Goal: Use online tool/utility: Utilize a website feature to perform a specific function

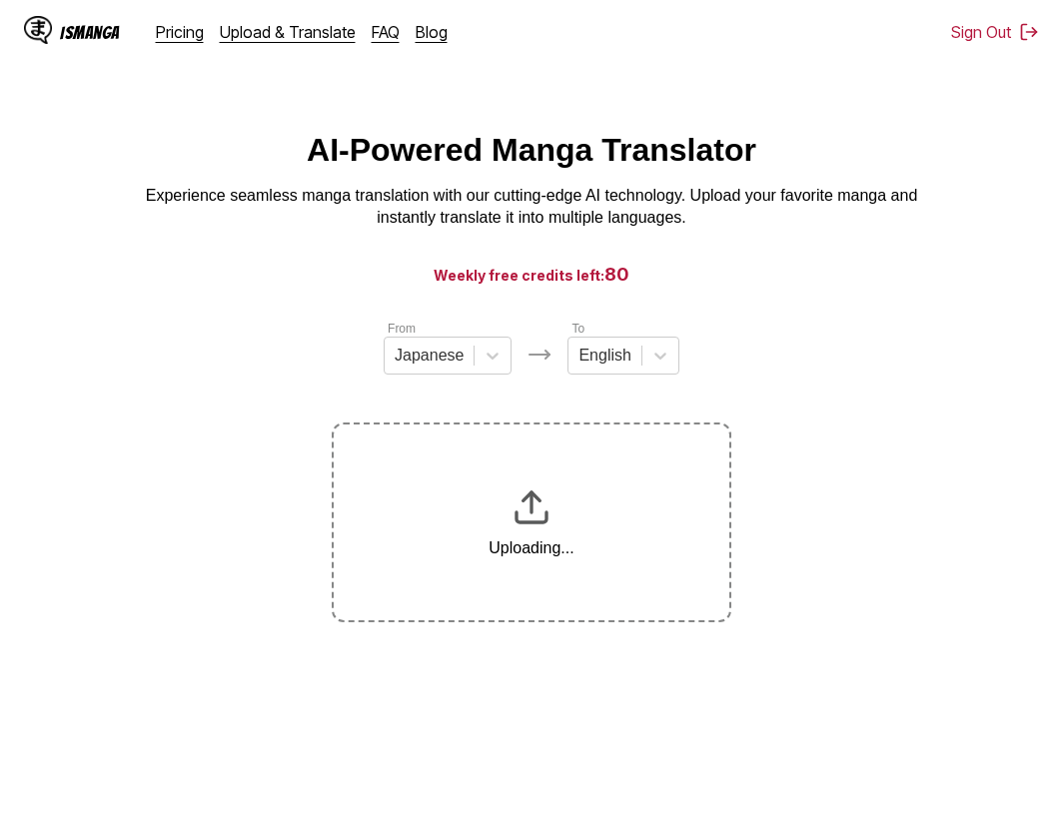
scroll to position [237, 0]
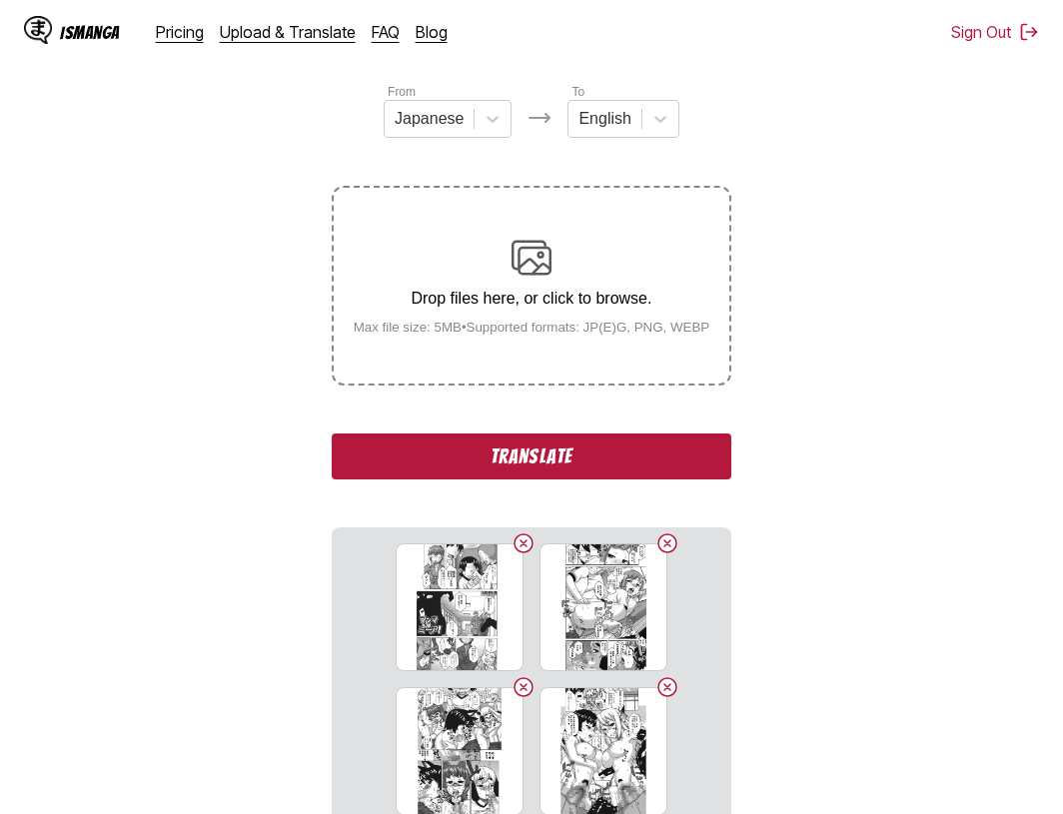
click at [550, 452] on button "Translate" at bounding box center [532, 457] width 400 height 46
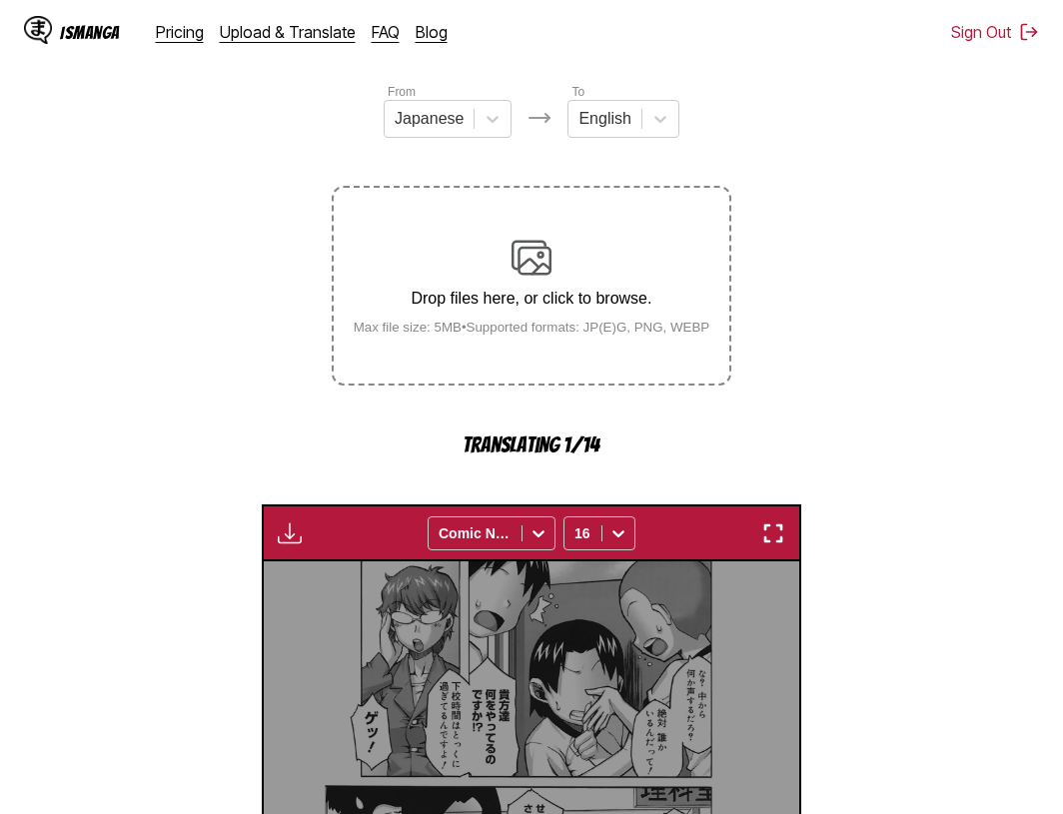
scroll to position [624, 0]
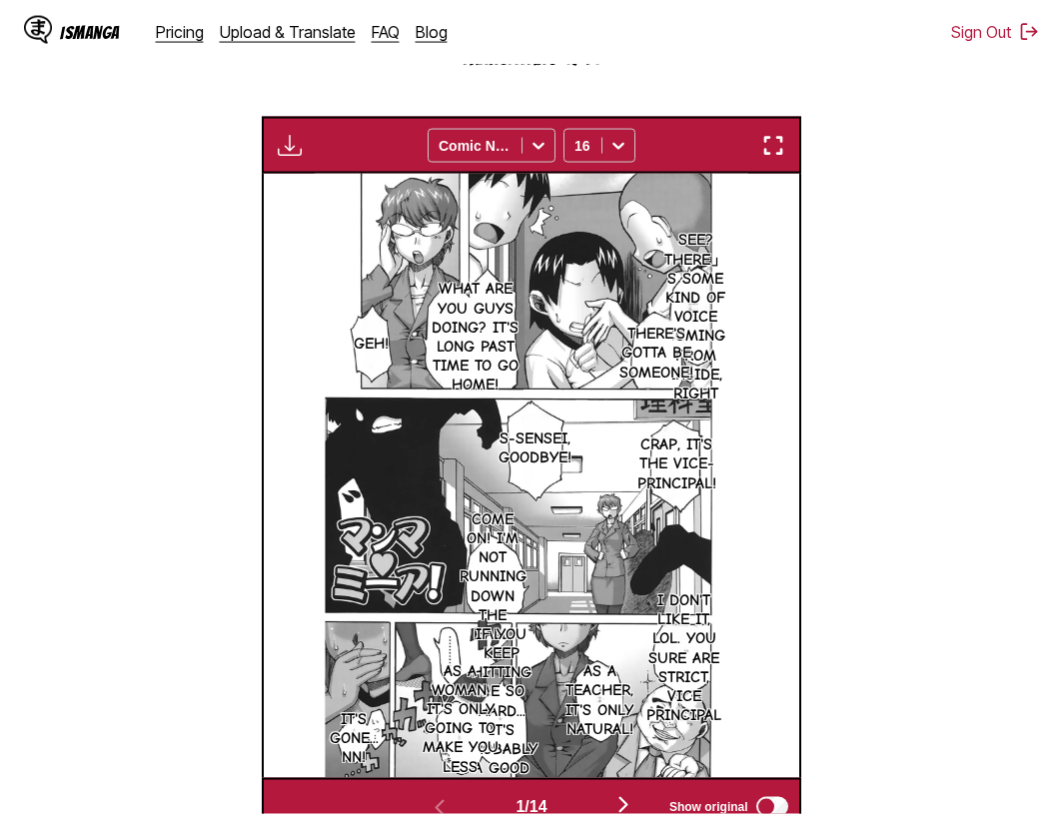
click at [960, 459] on section "From Japanese To English Drop files here, or click to browse. Max file size: 5M…" at bounding box center [531, 264] width 1031 height 1141
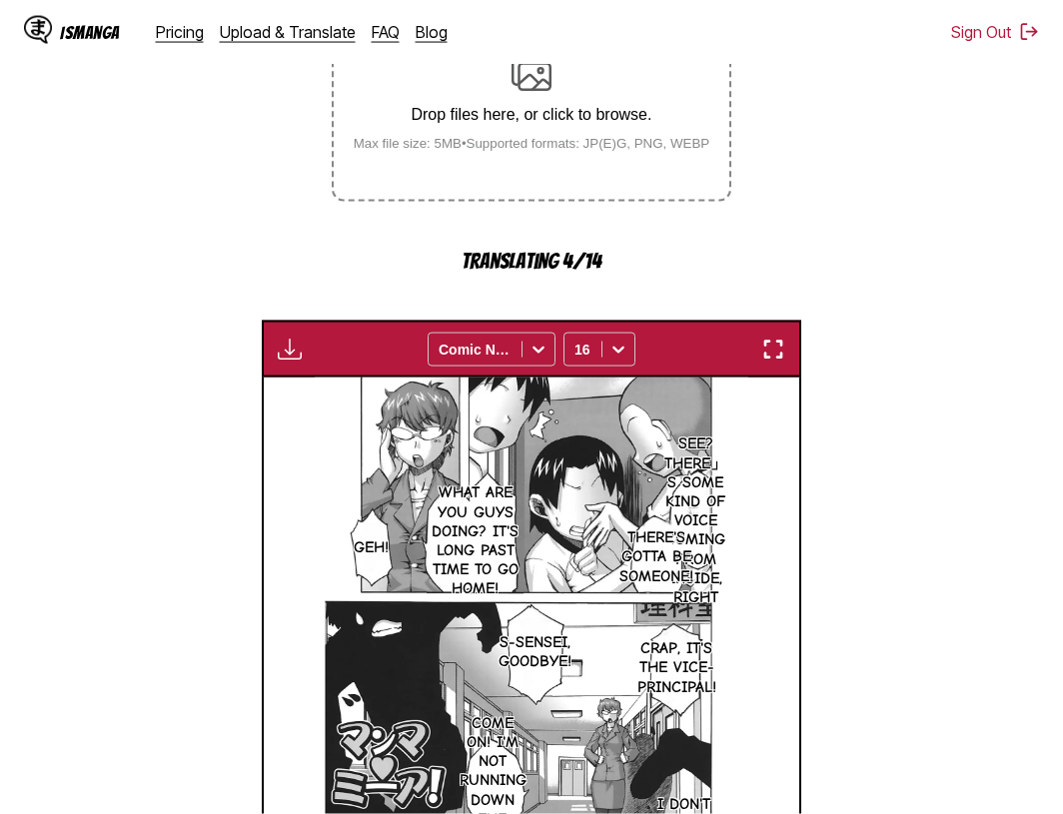
scroll to position [319, 0]
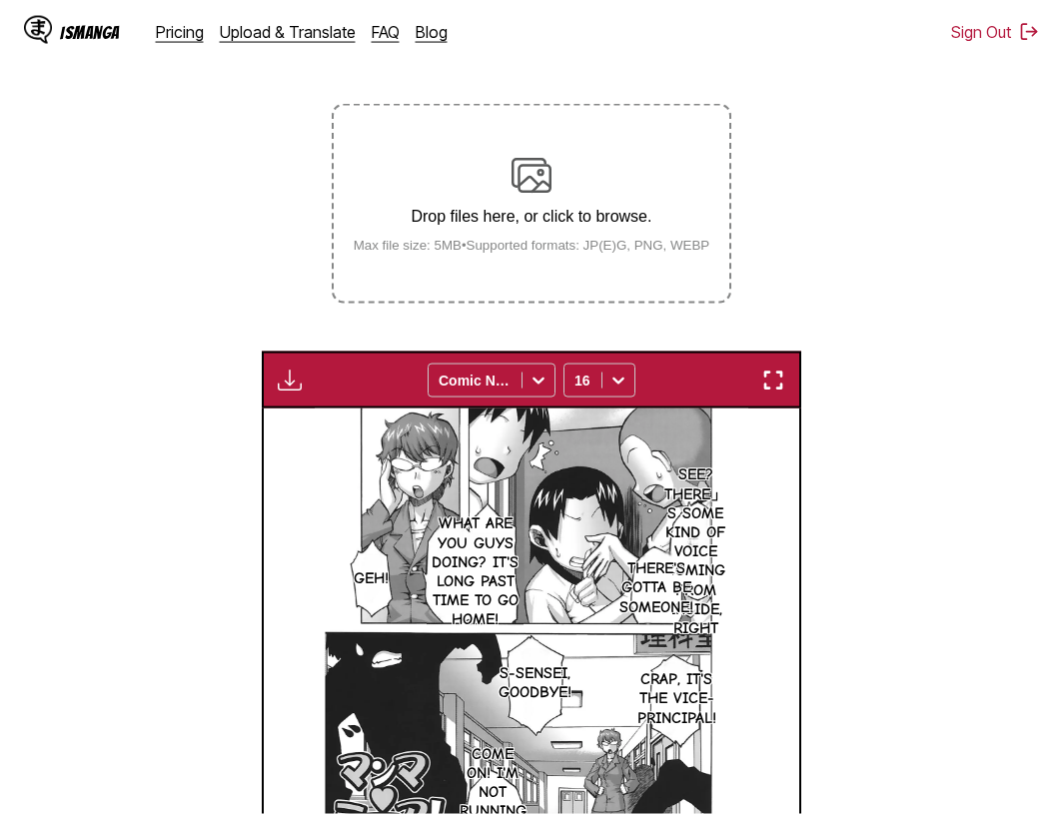
click at [783, 380] on img "button" at bounding box center [773, 381] width 24 height 24
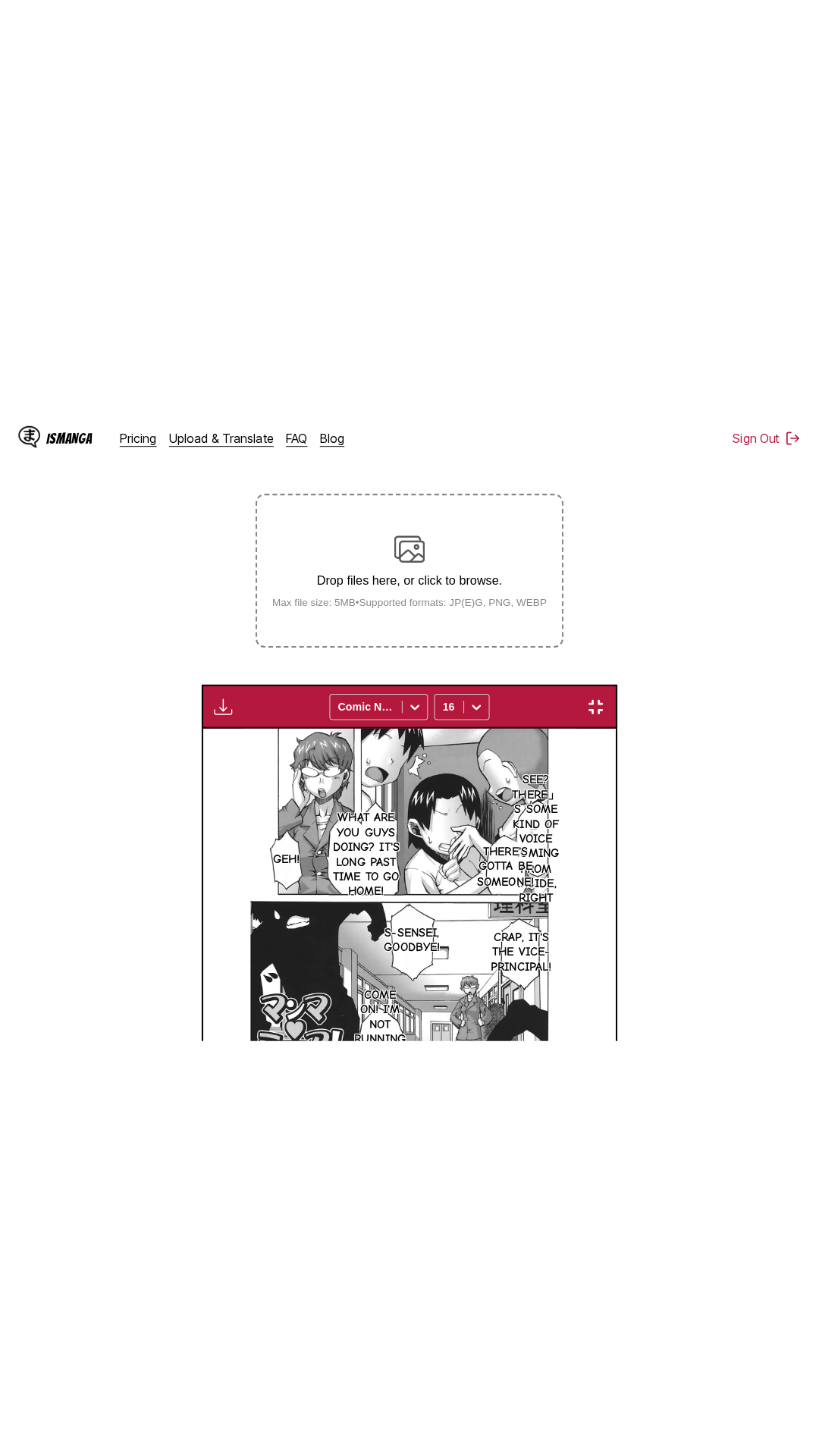
scroll to position [96, 0]
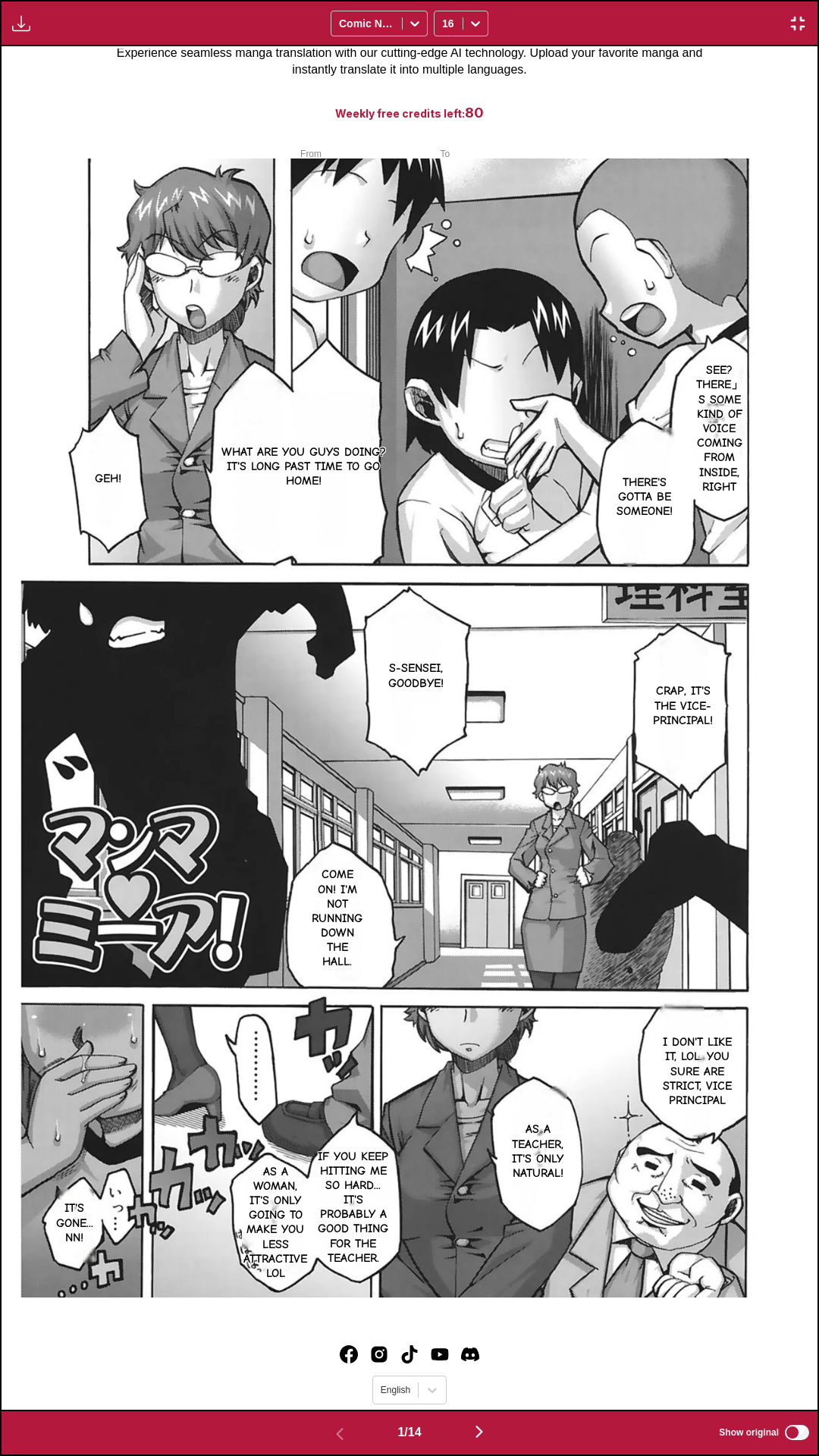
click at [706, 0] on div "Download Panel Download All Comic Neue 16" at bounding box center [409, 23] width 819 height 46
click at [593, 0] on div "Download Panel Download All Comic Neue 16" at bounding box center [409, 23] width 819 height 46
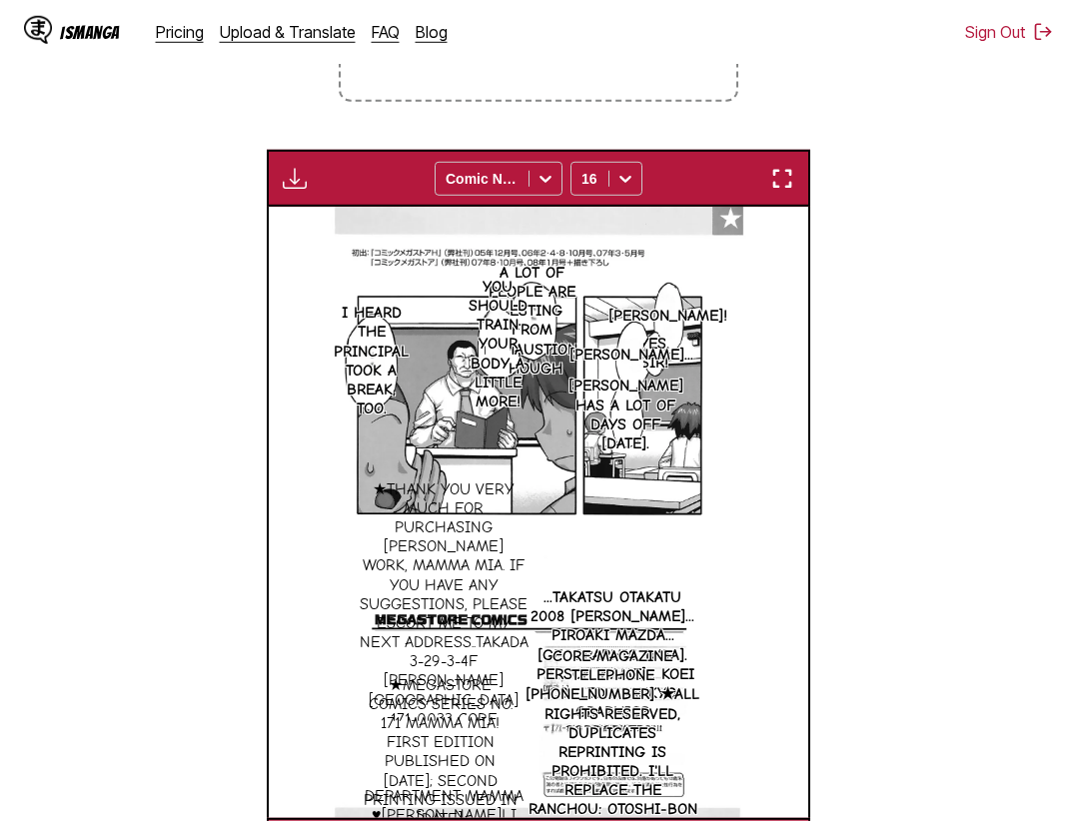
scroll to position [11, 0]
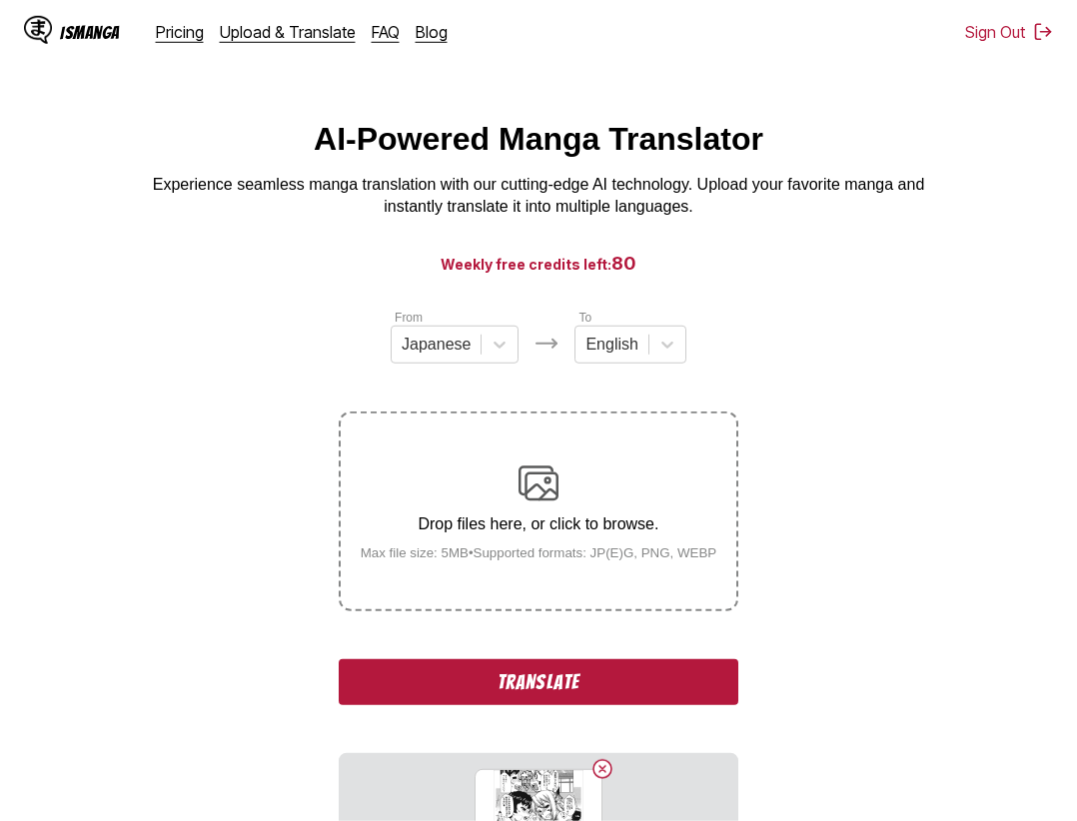
click at [560, 685] on button "Translate" at bounding box center [539, 682] width 400 height 46
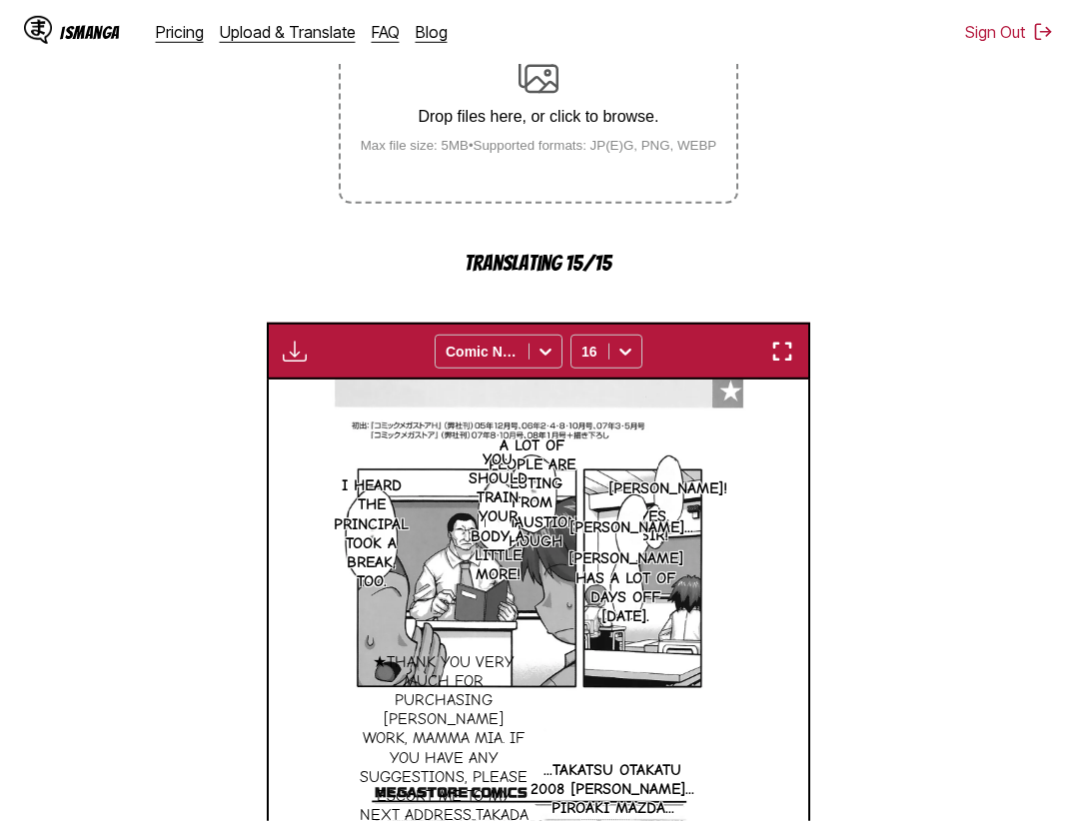
scroll to position [834, 0]
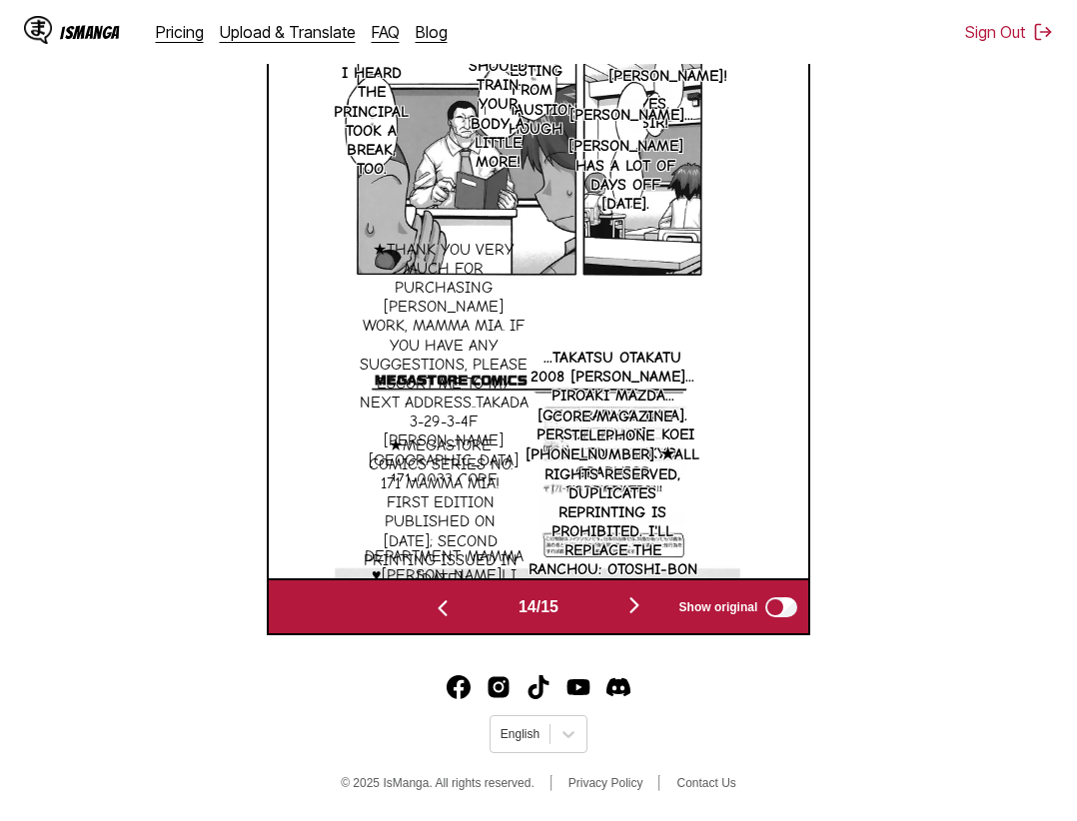
click at [632, 607] on img "button" at bounding box center [634, 605] width 24 height 24
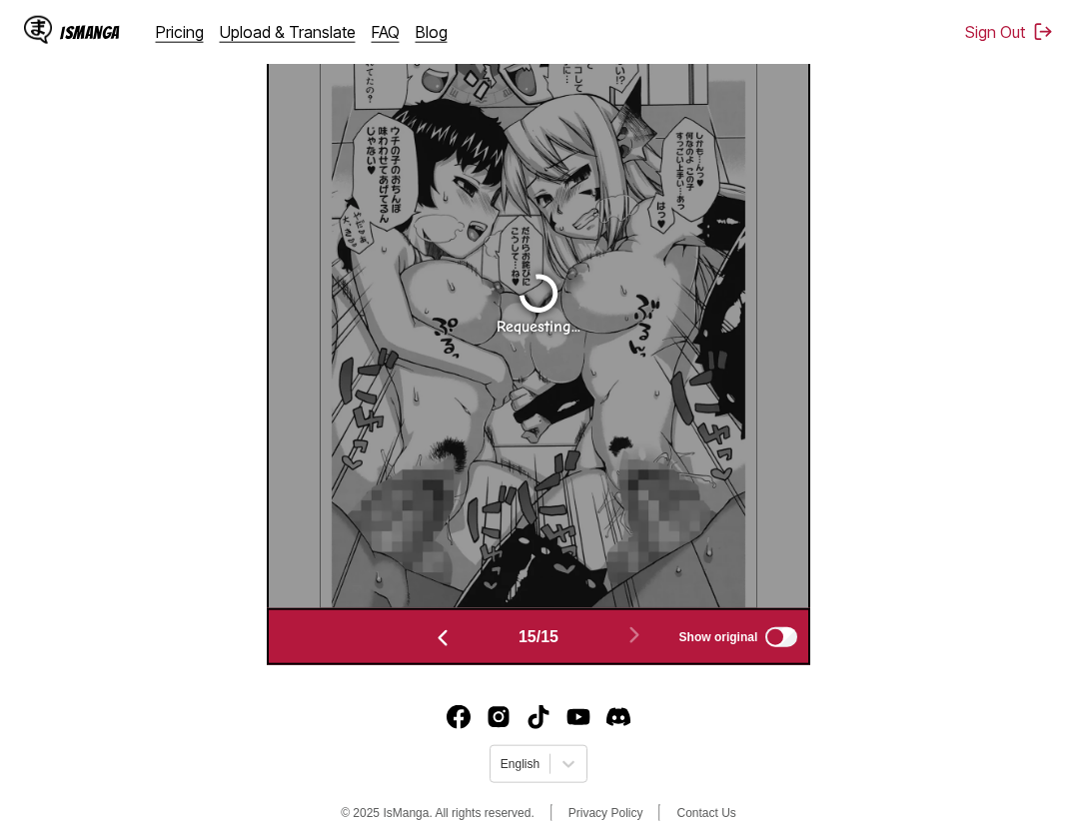
scroll to position [394, 0]
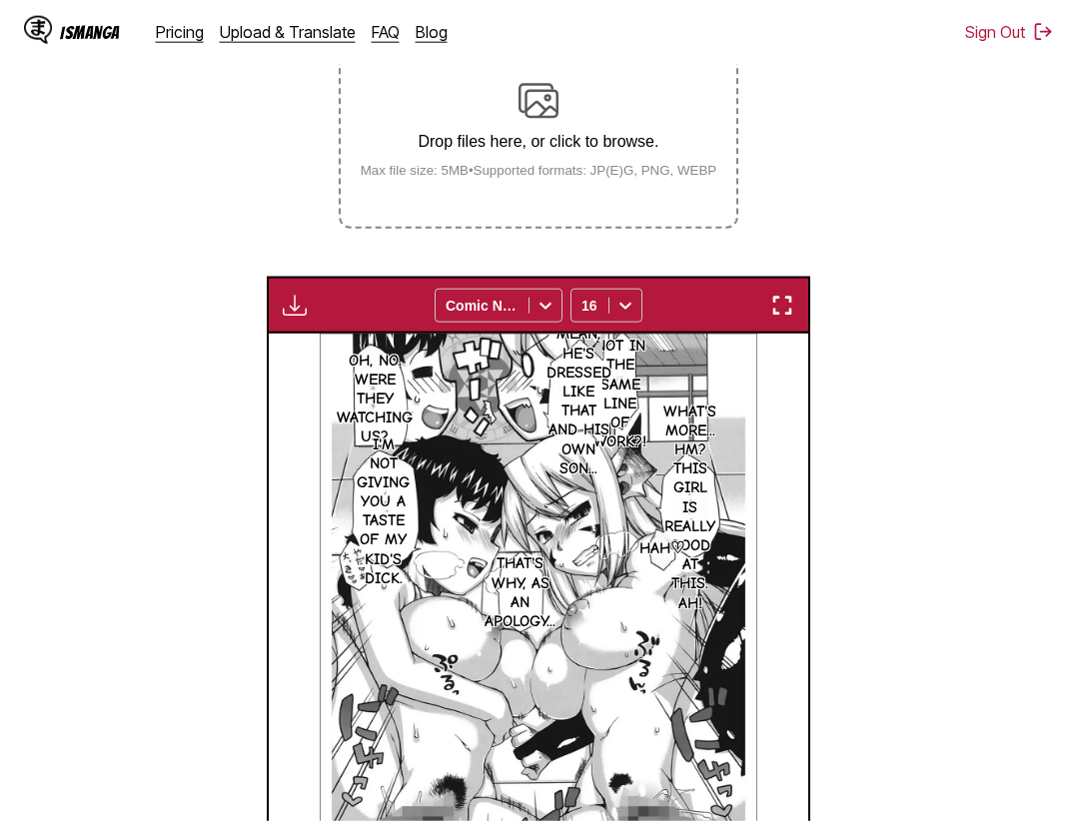
click at [777, 304] on img "button" at bounding box center [782, 306] width 24 height 24
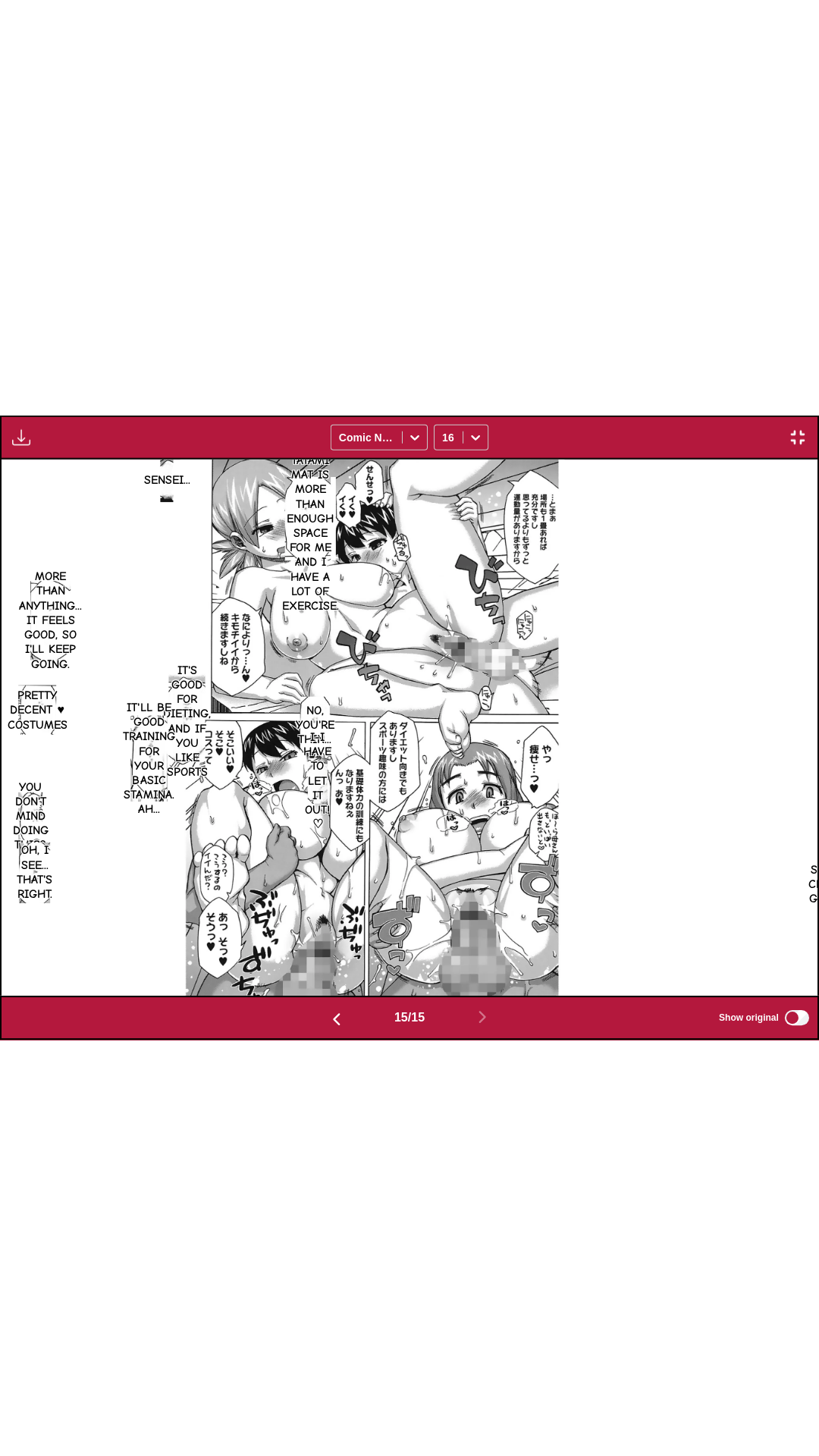
scroll to position [0, 11422]
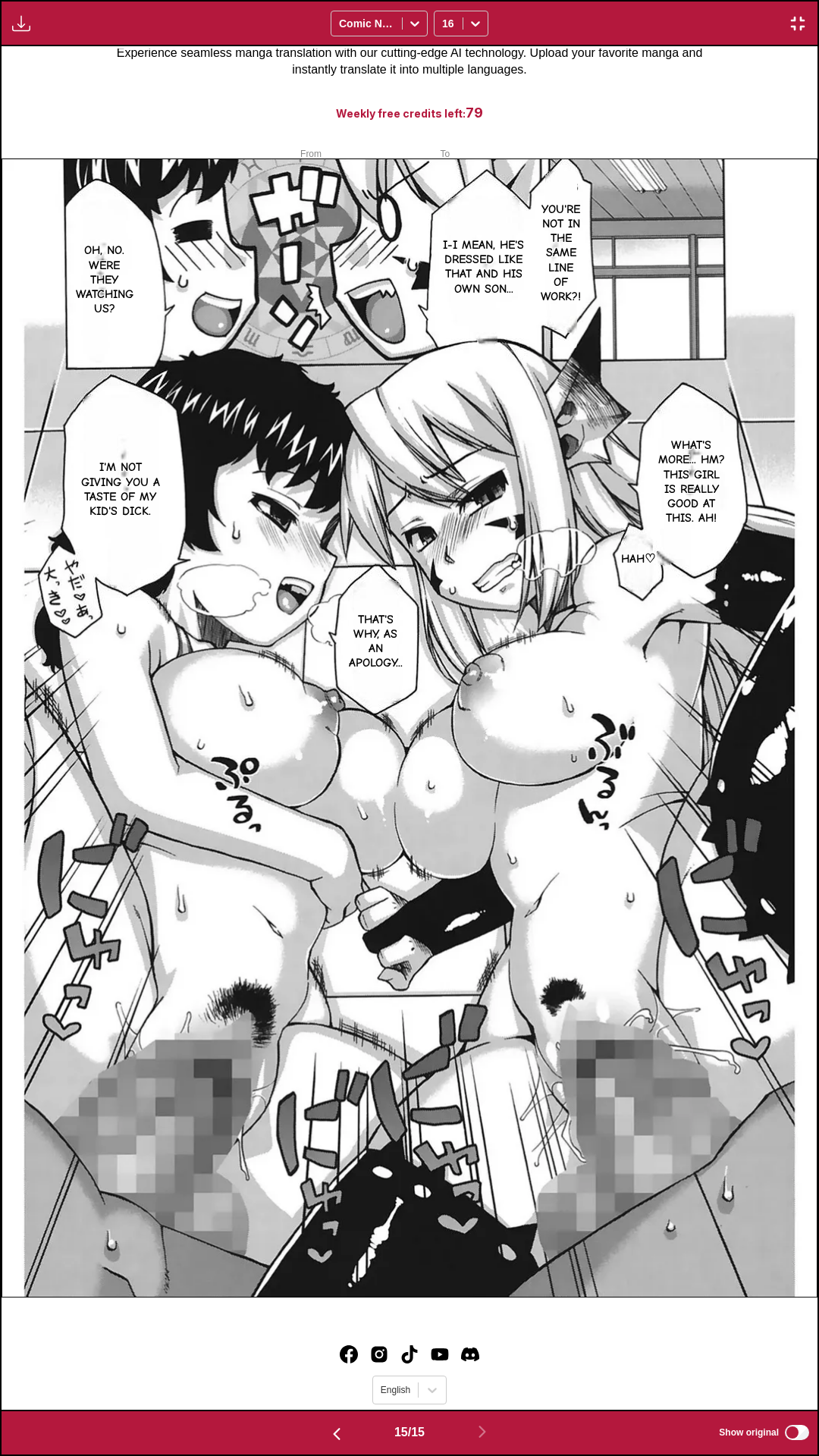
click at [650, 0] on div "Download Panel Download All Comic Neue 16" at bounding box center [409, 23] width 819 height 46
click at [806, 33] on div "Download Panel Download All Comic Neue 16" at bounding box center [409, 23] width 819 height 46
click at [806, 35] on div "Download Panel Download All Comic Neue 16" at bounding box center [409, 23] width 819 height 46
click at [803, 23] on img "button" at bounding box center [798, 24] width 18 height 18
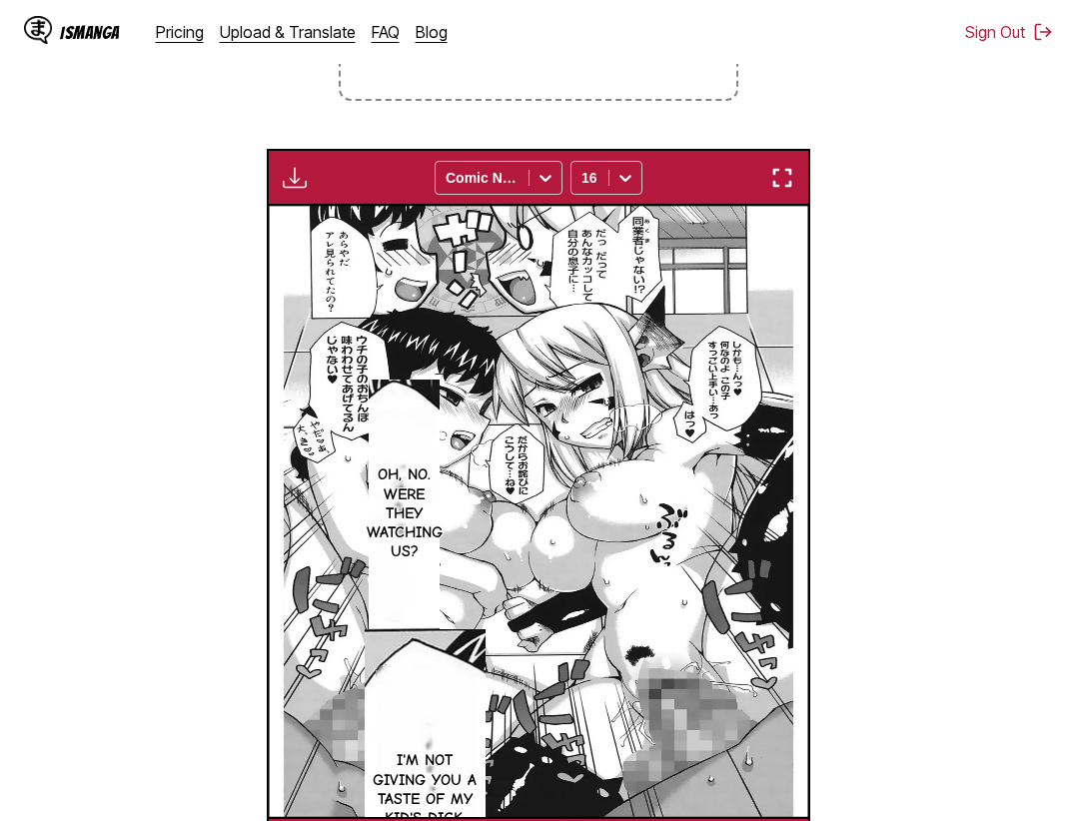
scroll to position [0, 7559]
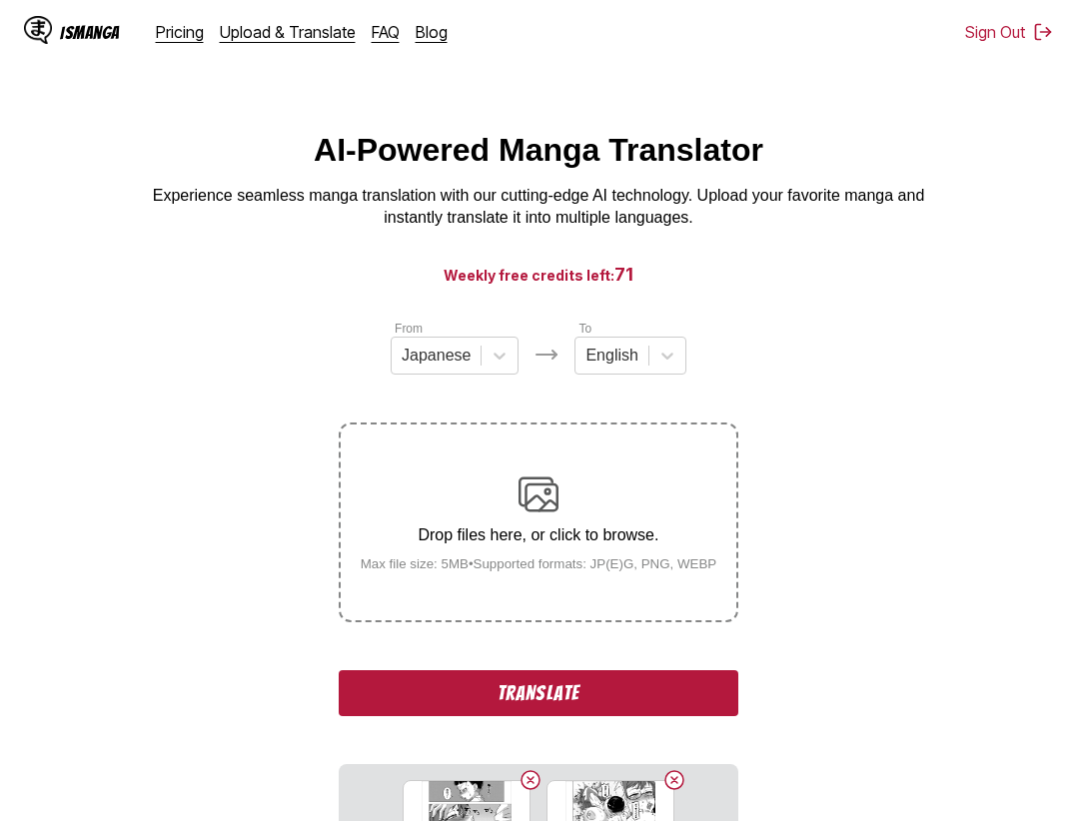
click at [523, 695] on button "Translate" at bounding box center [539, 693] width 400 height 46
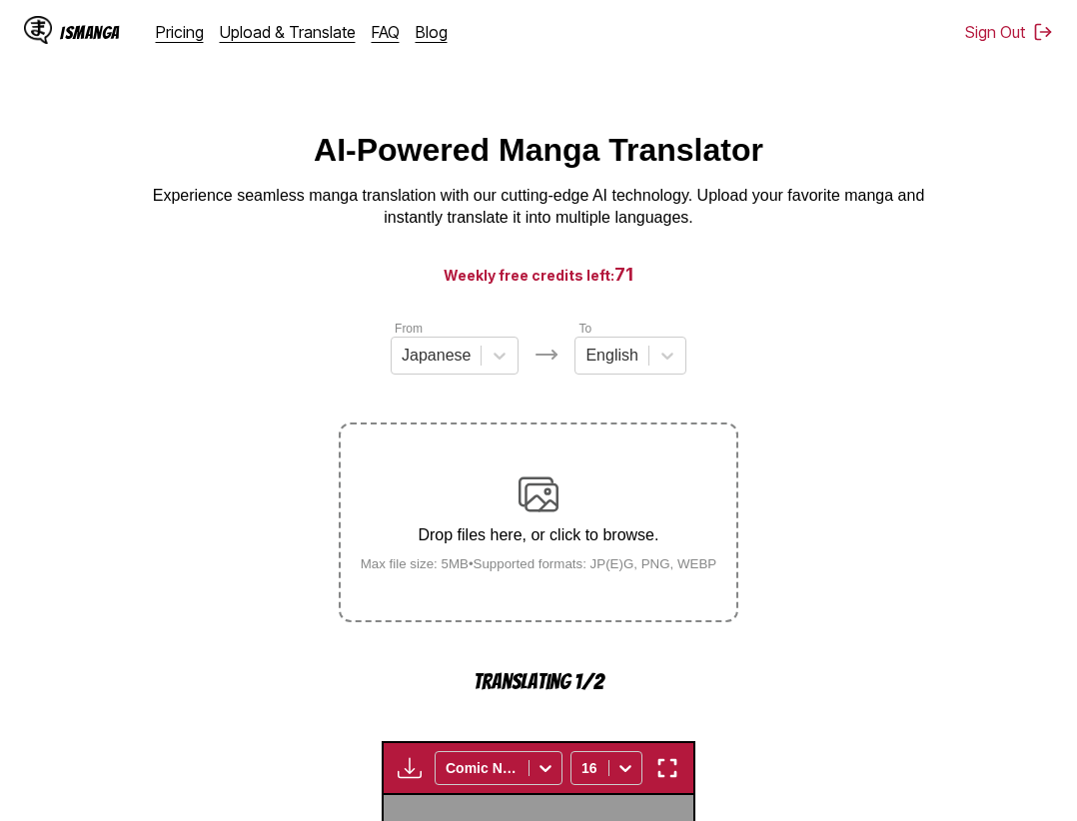
scroll to position [615, 0]
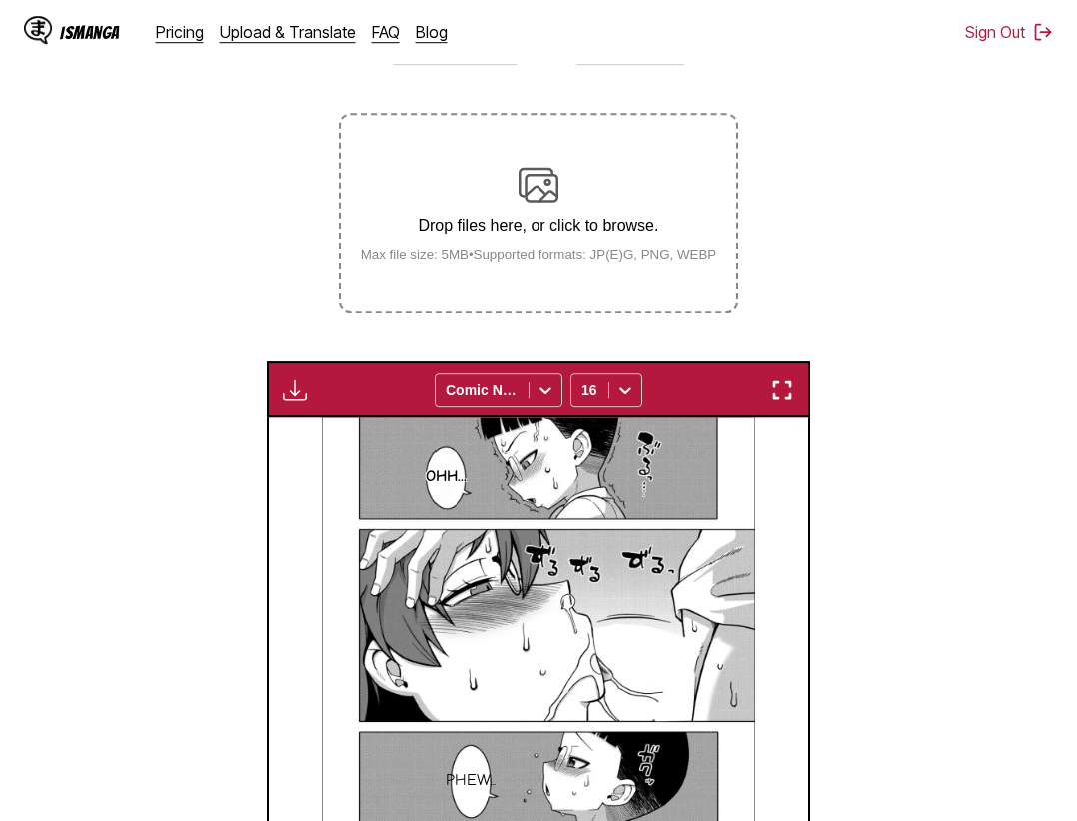
click at [799, 402] on button "button" at bounding box center [782, 390] width 36 height 26
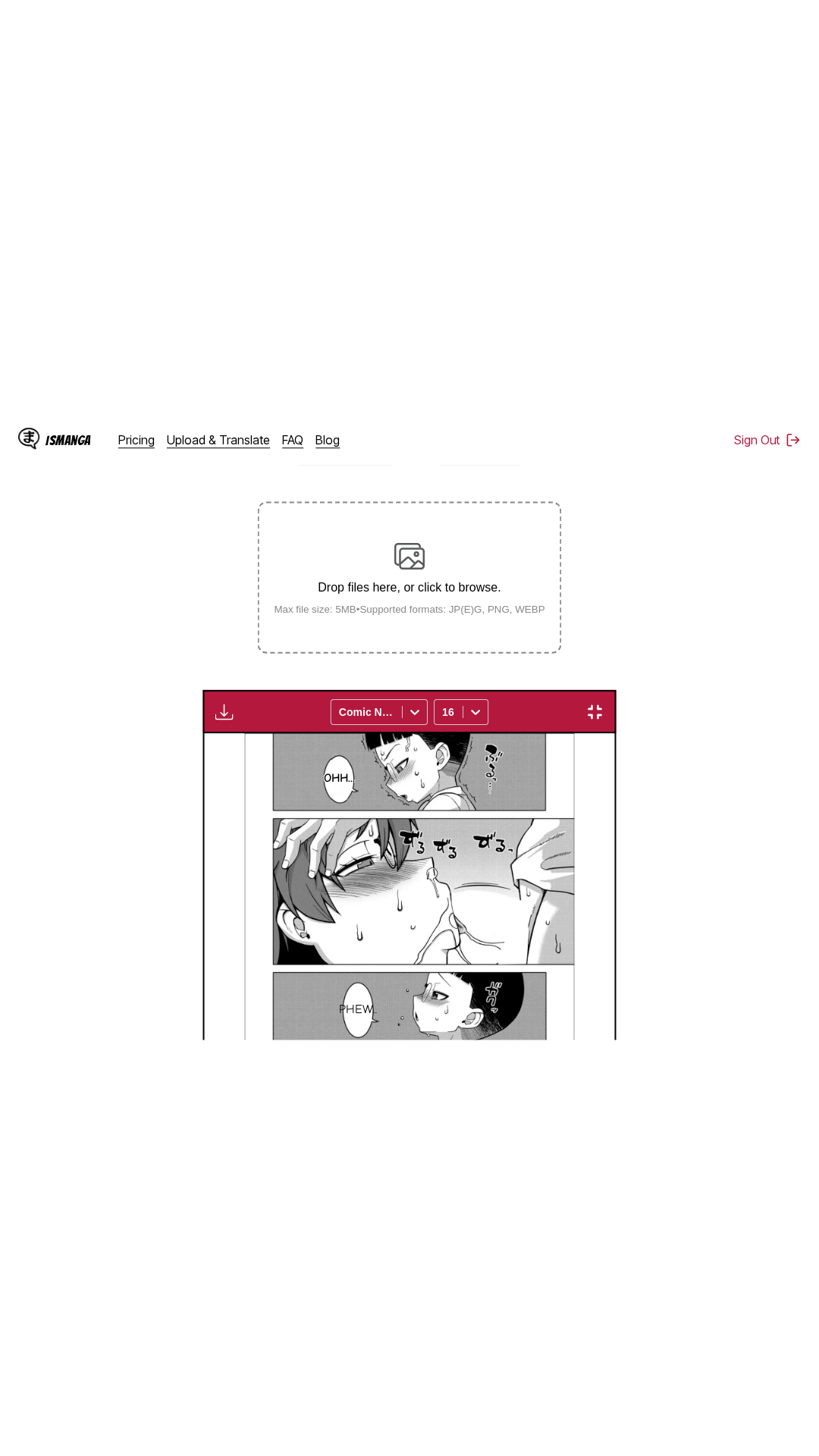
scroll to position [96, 0]
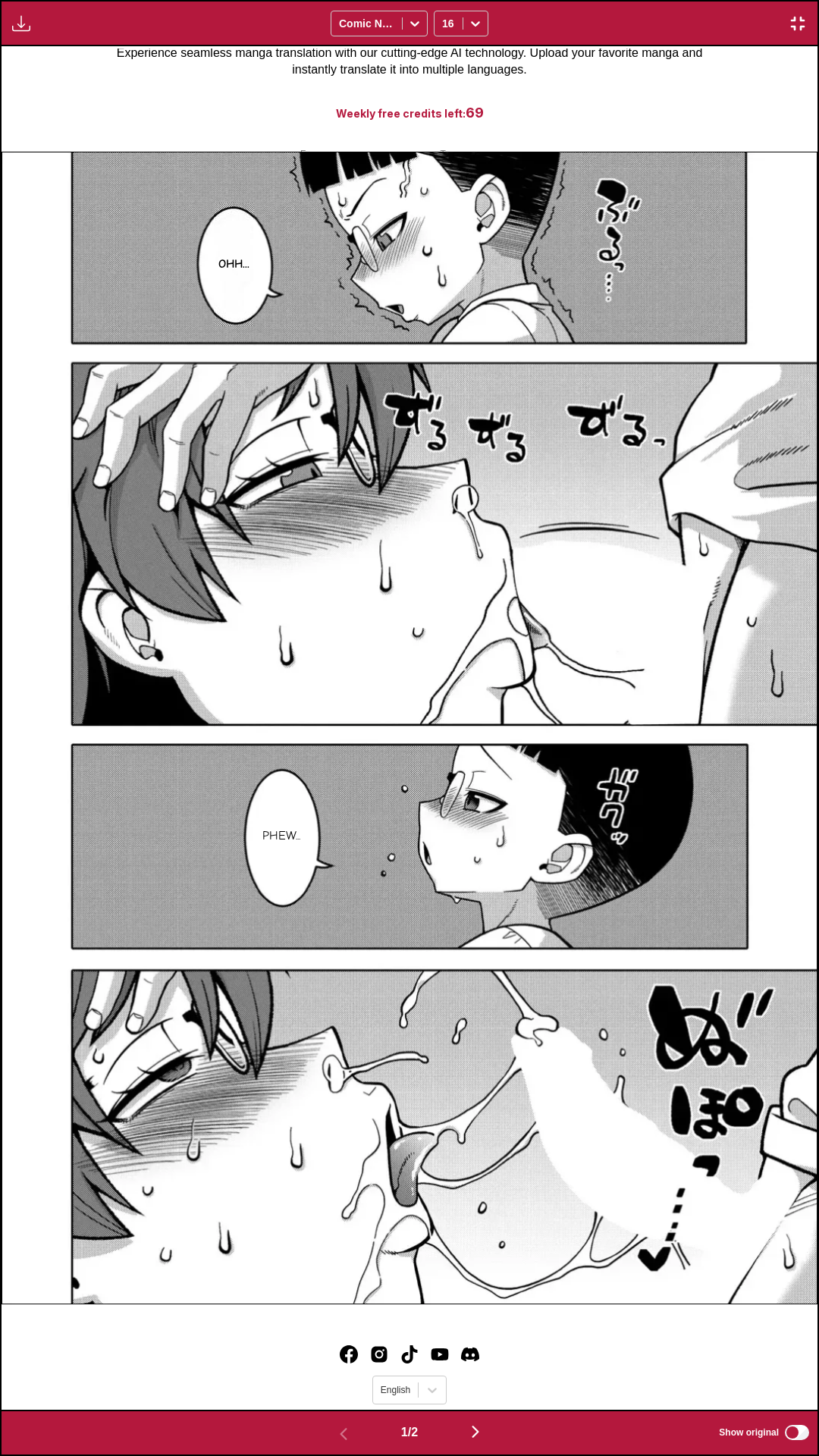
click at [577, 0] on div "Download Panel Download All Comic Neue 16" at bounding box center [409, 23] width 819 height 46
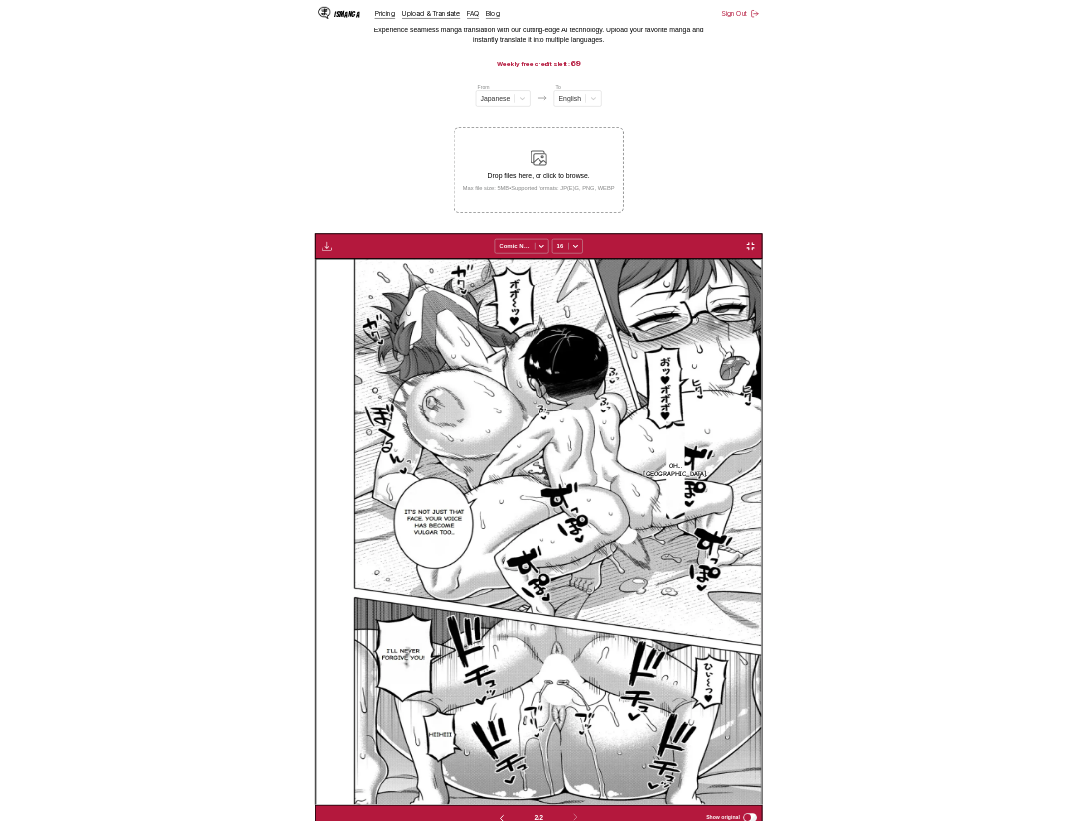
scroll to position [0, 539]
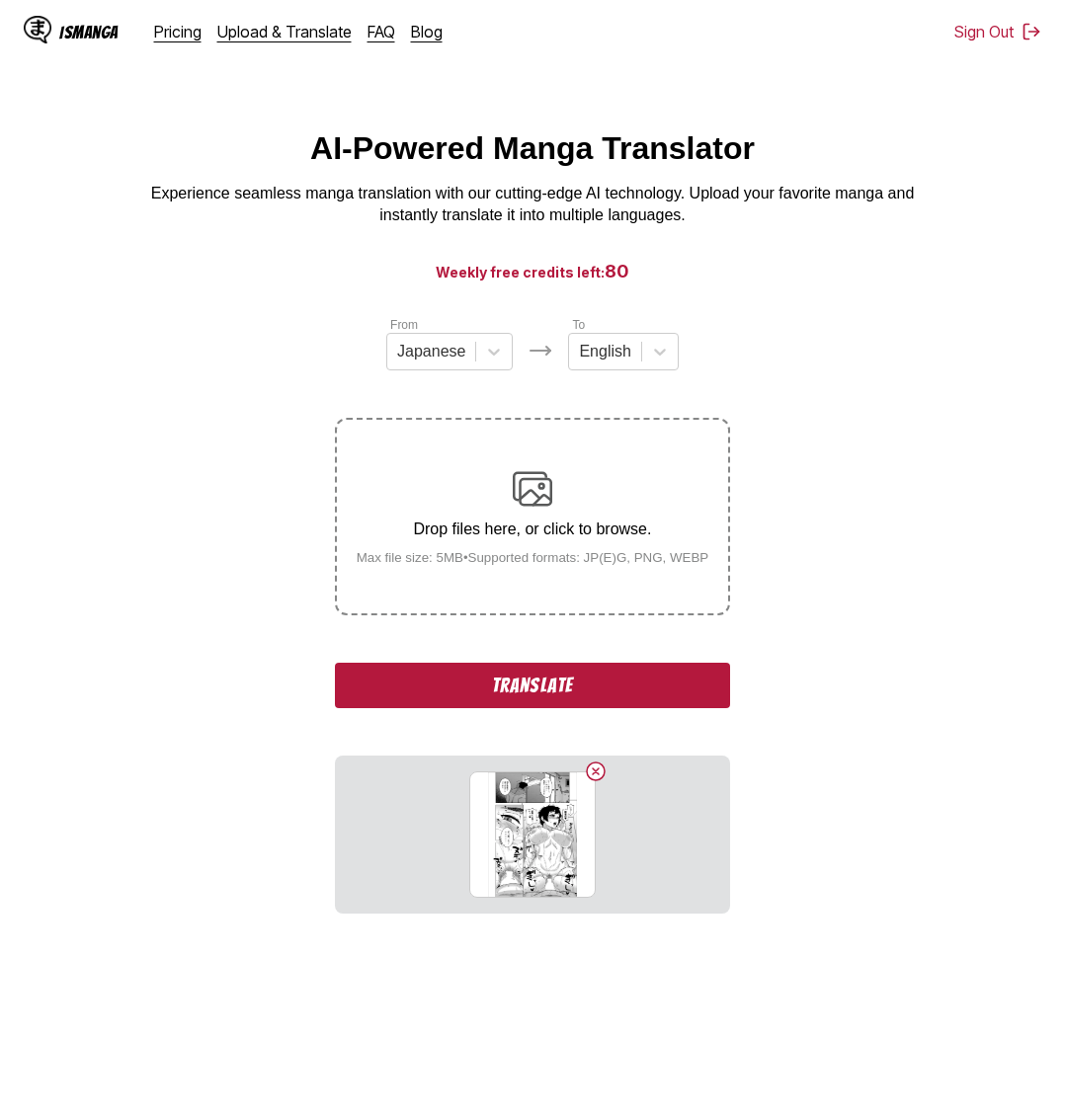
click at [593, 693] on button "Translate" at bounding box center [533, 685] width 396 height 45
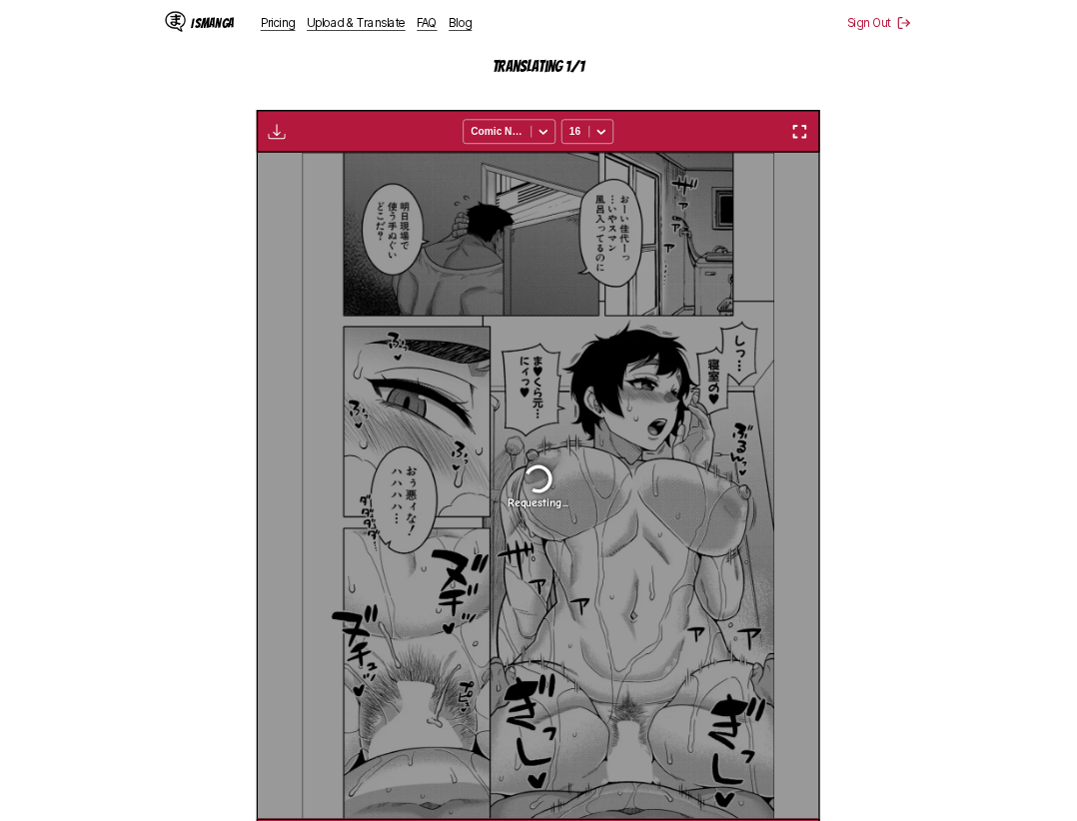
scroll to position [591, 0]
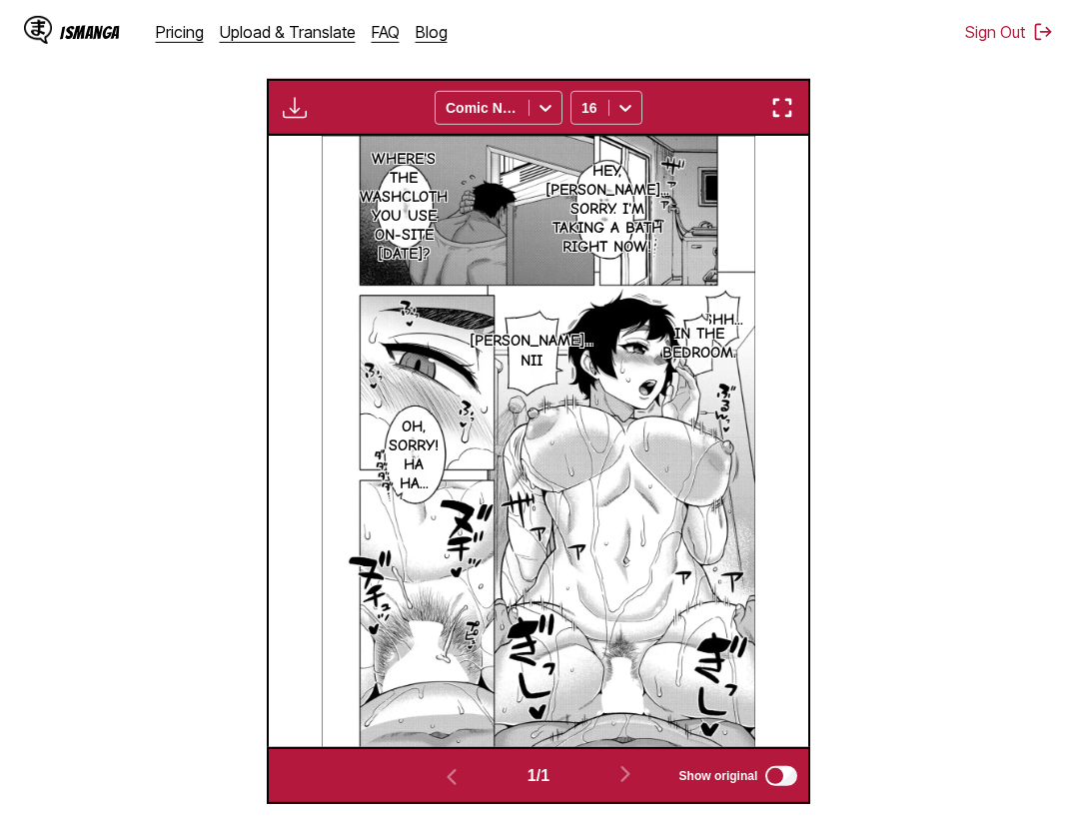
click at [780, 112] on img "button" at bounding box center [782, 108] width 24 height 24
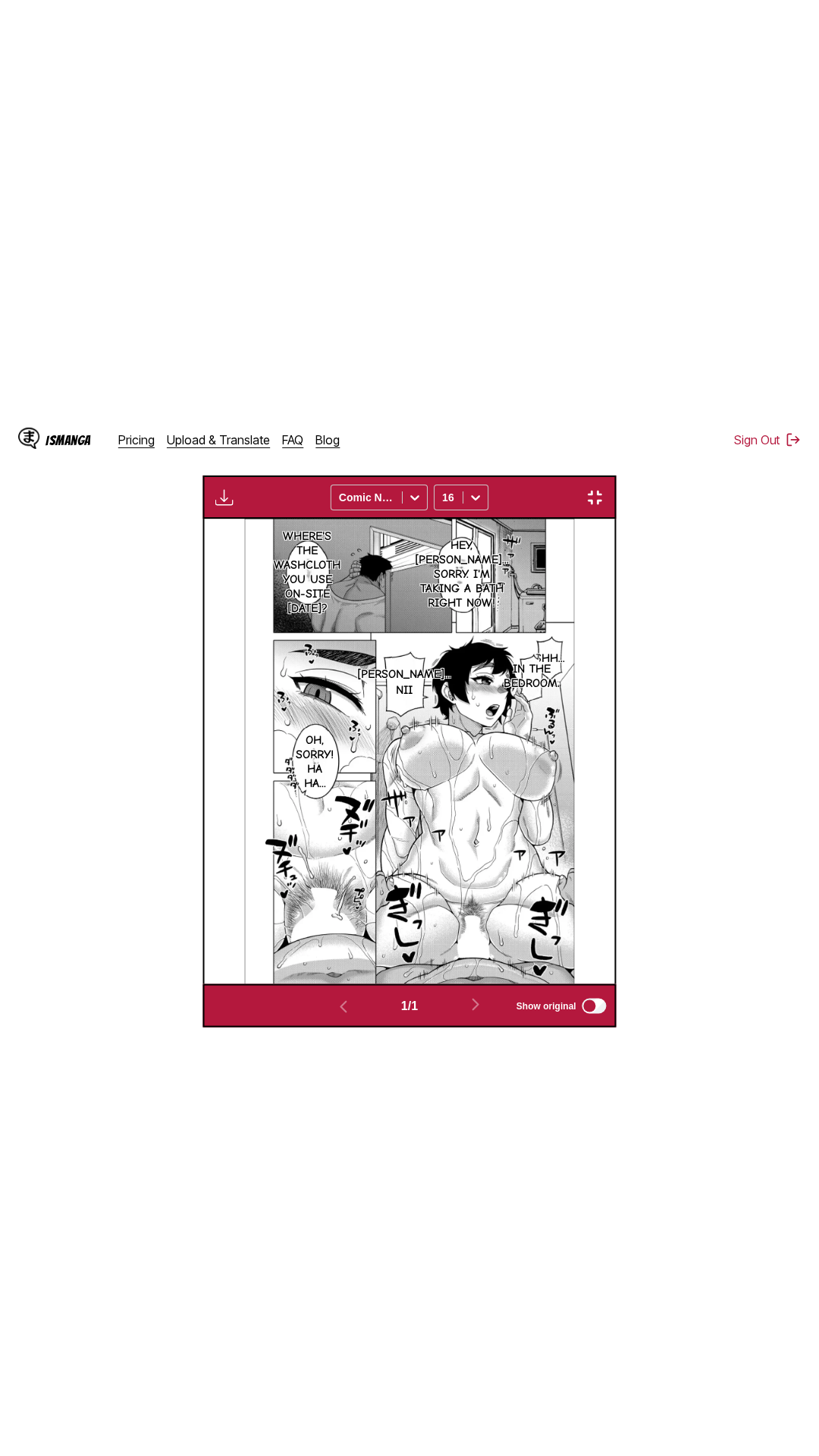
scroll to position [96, 0]
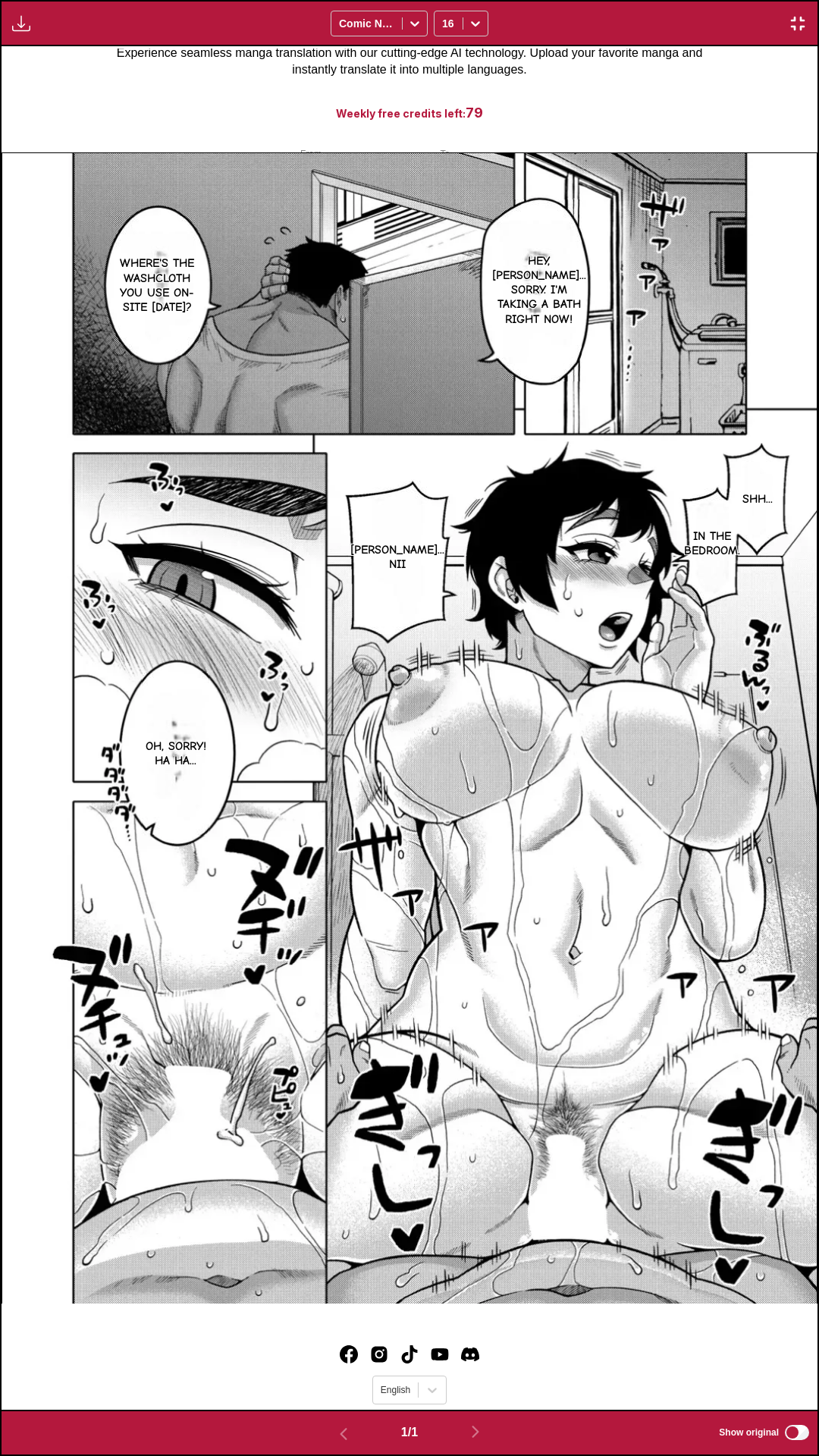
click at [657, 2] on div "Download Panel Download All Comic Neue 16" at bounding box center [409, 23] width 819 height 46
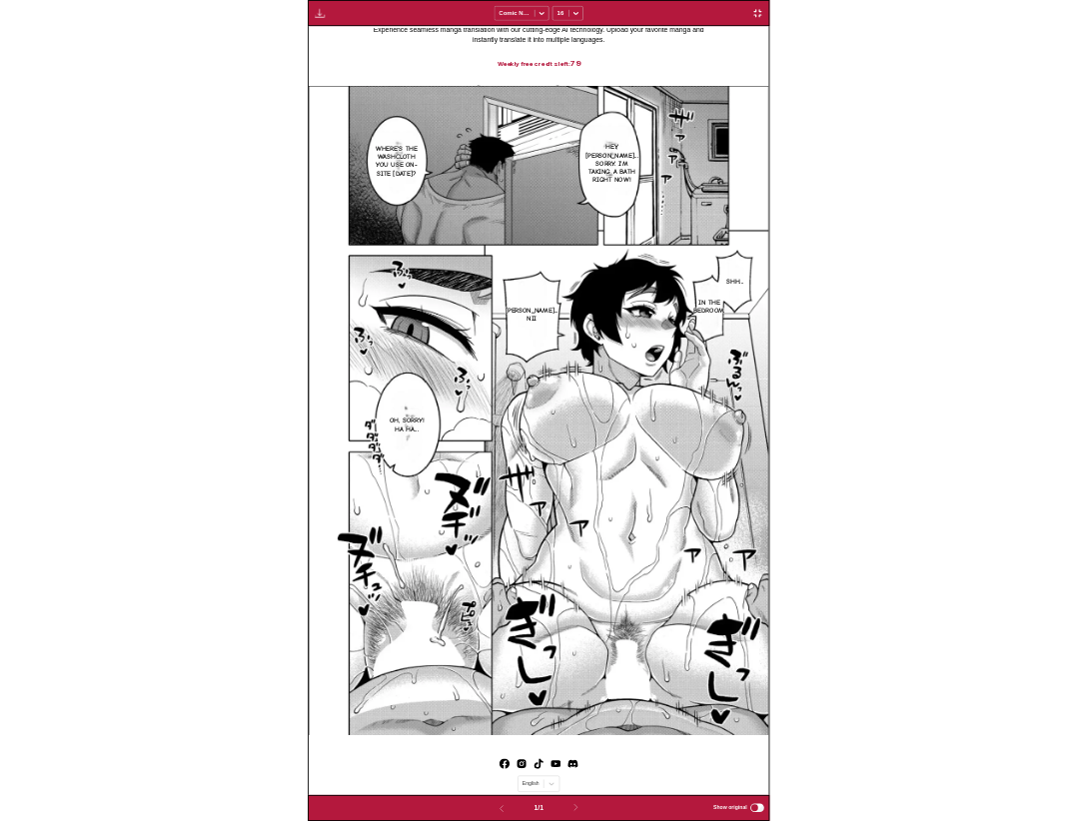
scroll to position [520, 0]
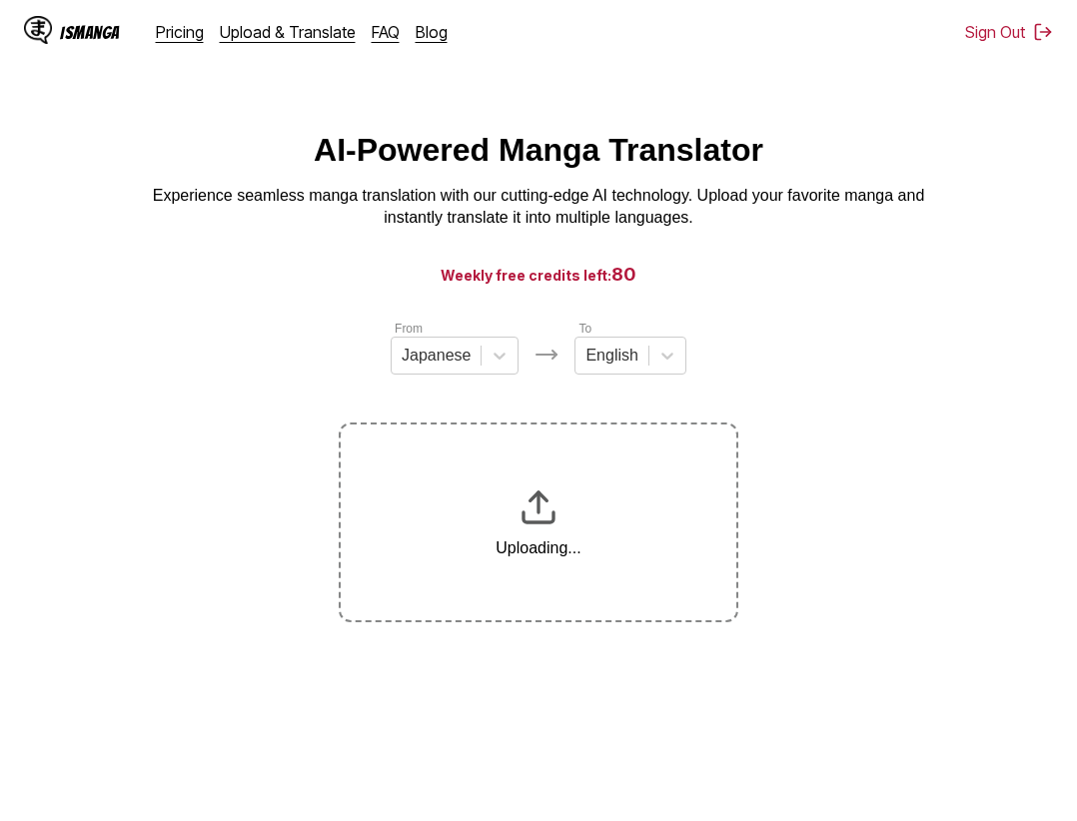
click at [886, 711] on main "AI-Powered Manga Translator Experience seamless manga translation with our cutt…" at bounding box center [538, 501] width 1077 height 739
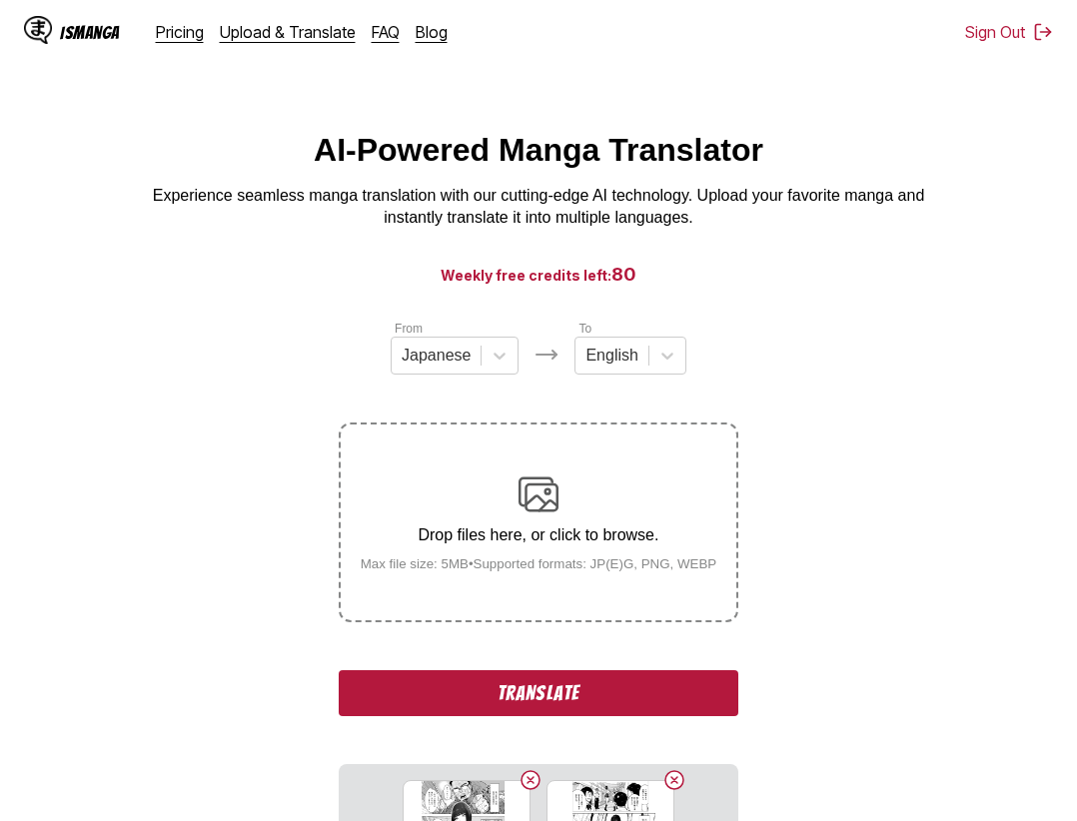
click at [609, 685] on button "Translate" at bounding box center [539, 693] width 400 height 46
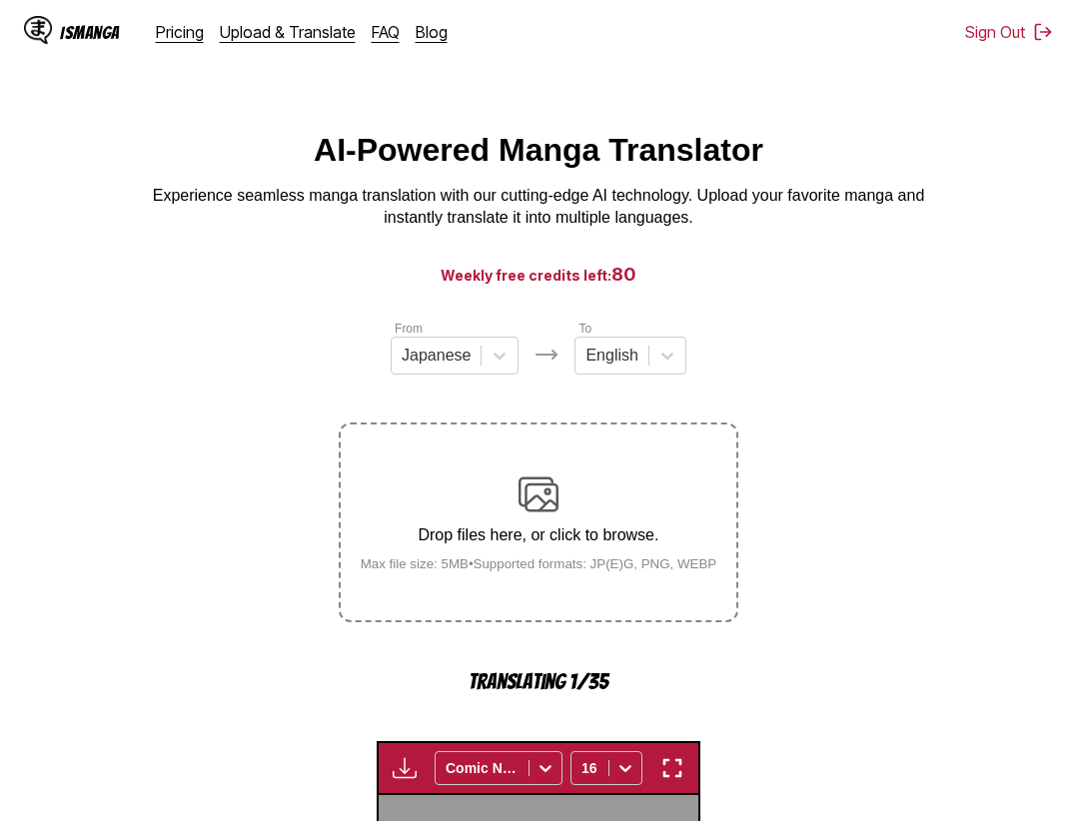
scroll to position [621, 0]
